Goal: Task Accomplishment & Management: Use online tool/utility

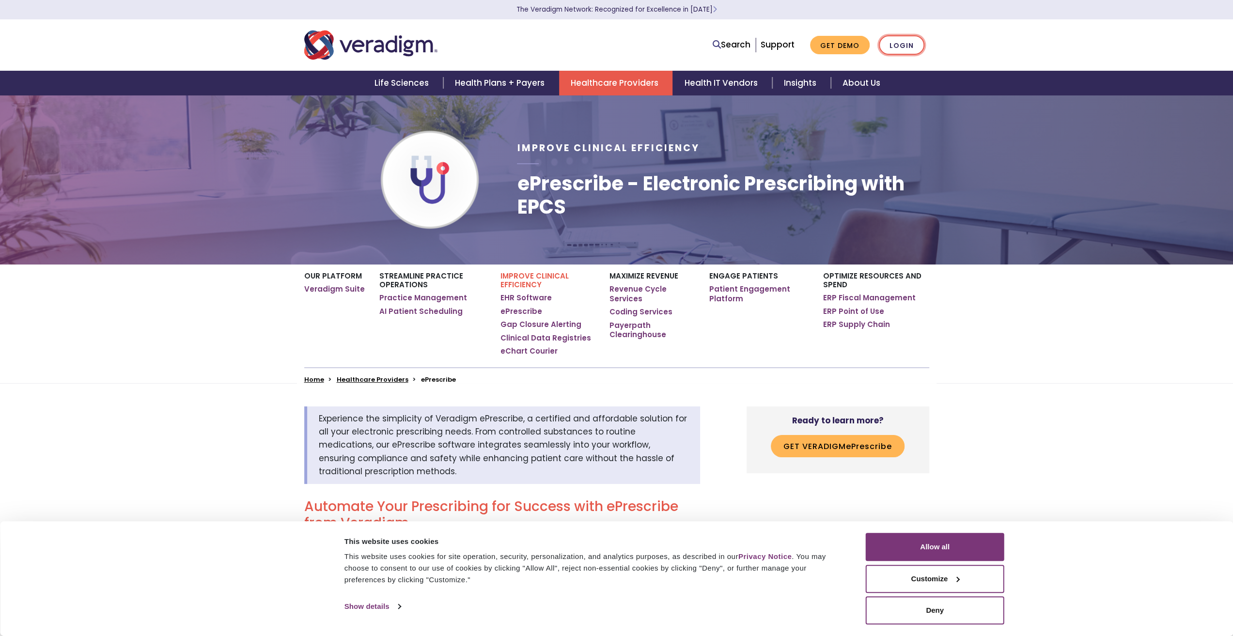
click at [907, 49] on link "Login" at bounding box center [902, 45] width 46 height 20
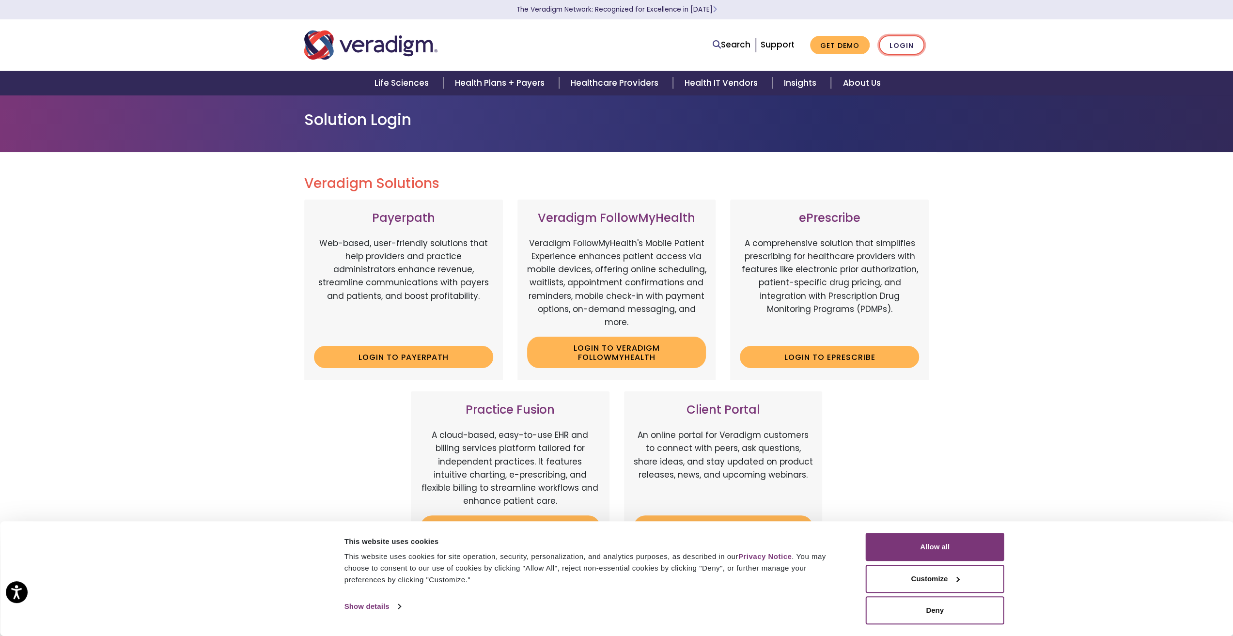
click at [909, 46] on link "Login" at bounding box center [902, 45] width 46 height 20
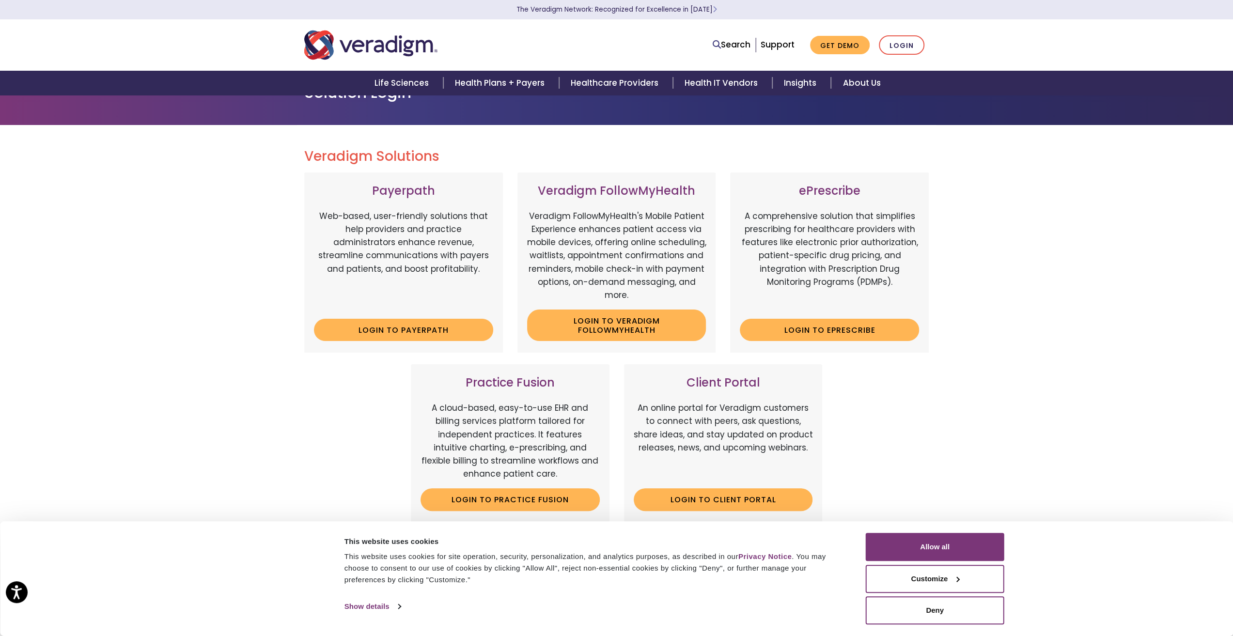
scroll to position [48, 0]
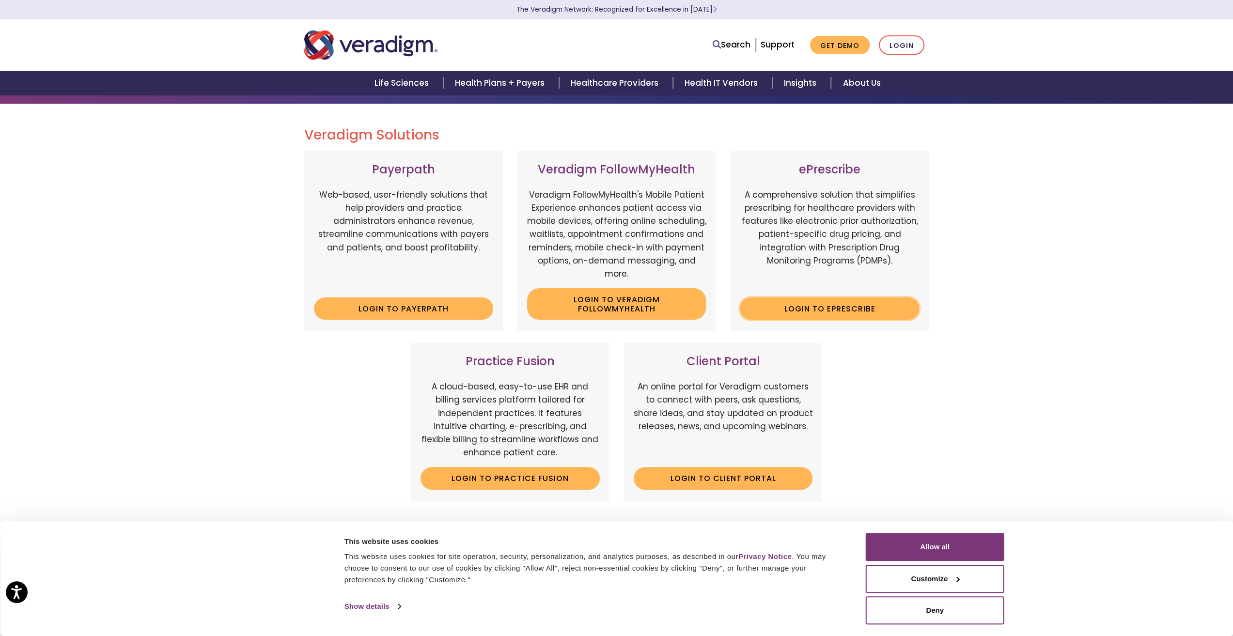
click at [813, 314] on link "Login to ePrescribe" at bounding box center [829, 308] width 179 height 22
